Goal: Information Seeking & Learning: Learn about a topic

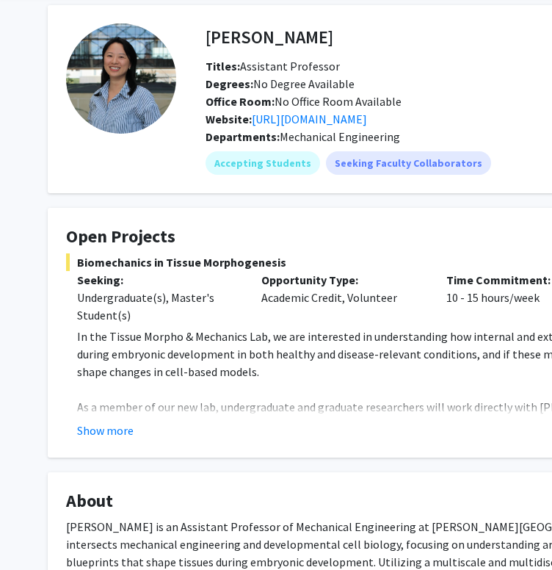
scroll to position [73, 0]
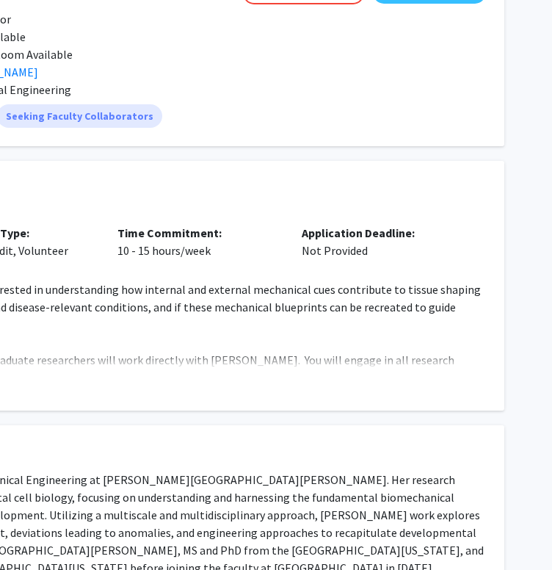
drag, startPoint x: 264, startPoint y: 361, endPoint x: 396, endPoint y: 402, distance: 137.5
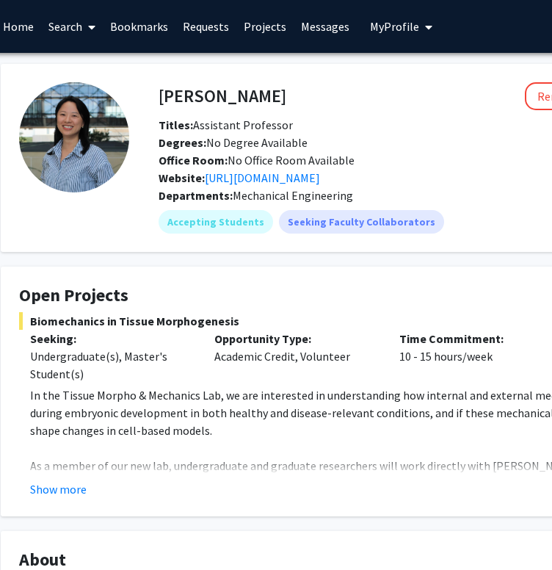
scroll to position [0, 0]
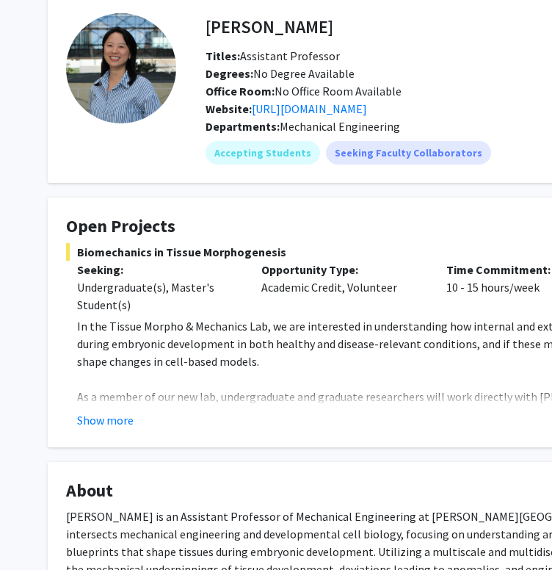
drag, startPoint x: 268, startPoint y: 376, endPoint x: 230, endPoint y: 441, distance: 75.7
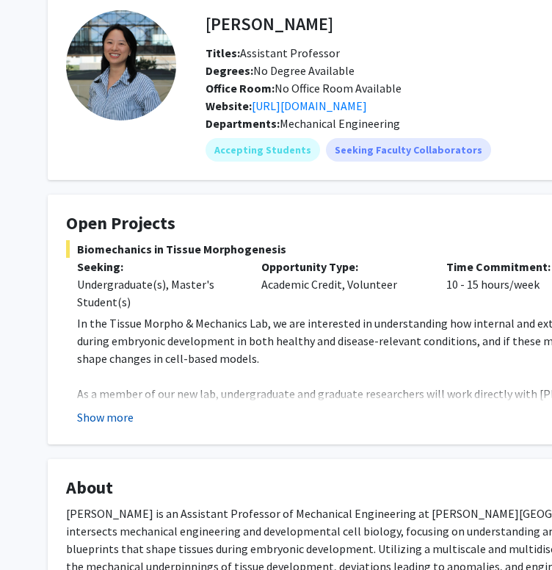
click at [109, 413] on button "Show more" at bounding box center [105, 417] width 57 height 18
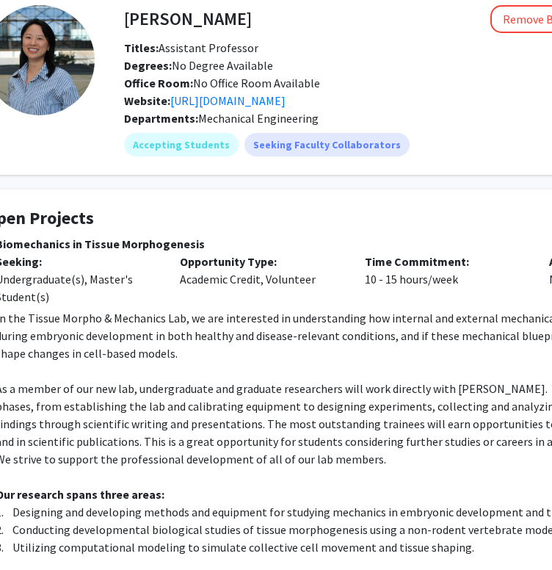
drag, startPoint x: 153, startPoint y: 416, endPoint x: 289, endPoint y: 454, distance: 142.0
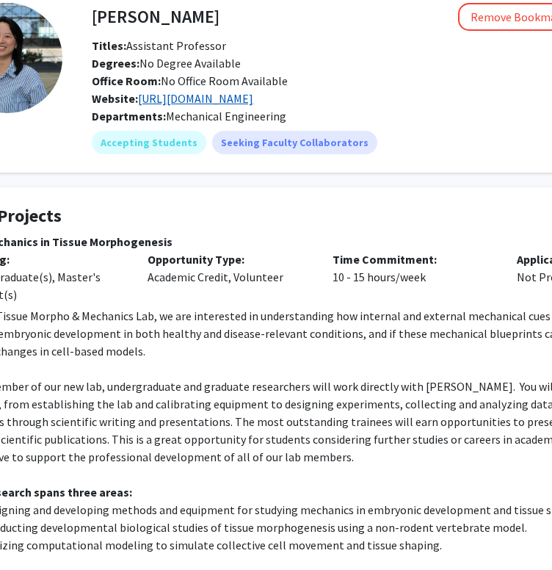
click at [241, 97] on link "https://sweng.wse.jhu.edu/" at bounding box center [195, 98] width 115 height 15
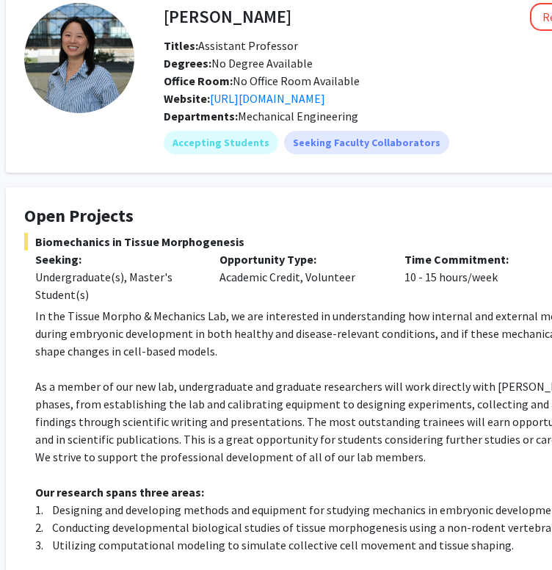
drag, startPoint x: 214, startPoint y: 247, endPoint x: 135, endPoint y: 258, distance: 80.1
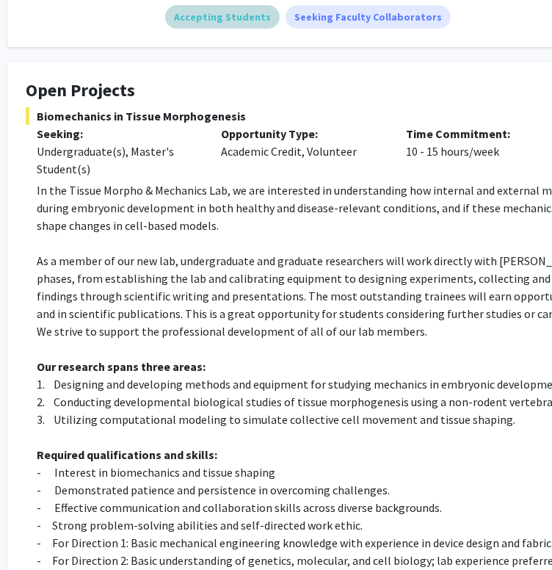
scroll to position [0, 40]
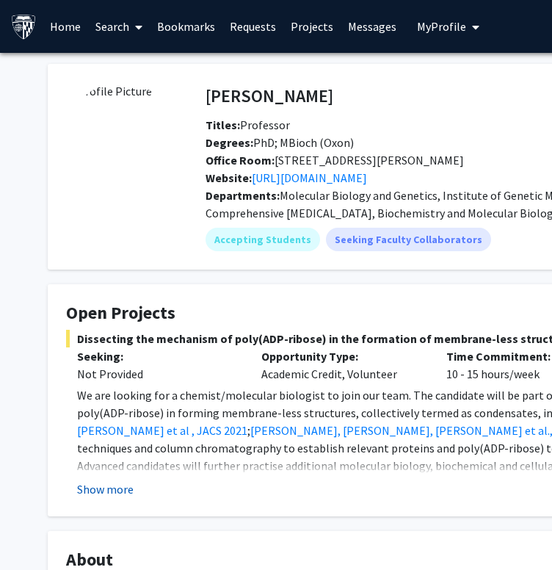
click at [115, 492] on button "Show more" at bounding box center [105, 489] width 57 height 18
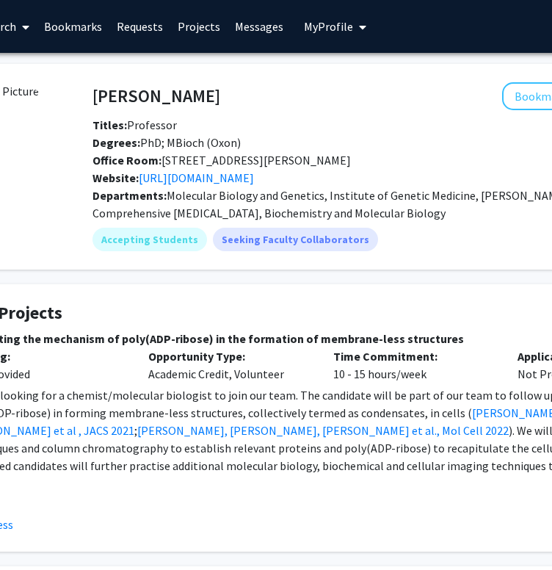
drag, startPoint x: 177, startPoint y: 264, endPoint x: 277, endPoint y: 258, distance: 100.0
